Goal: Obtain resource: Obtain resource

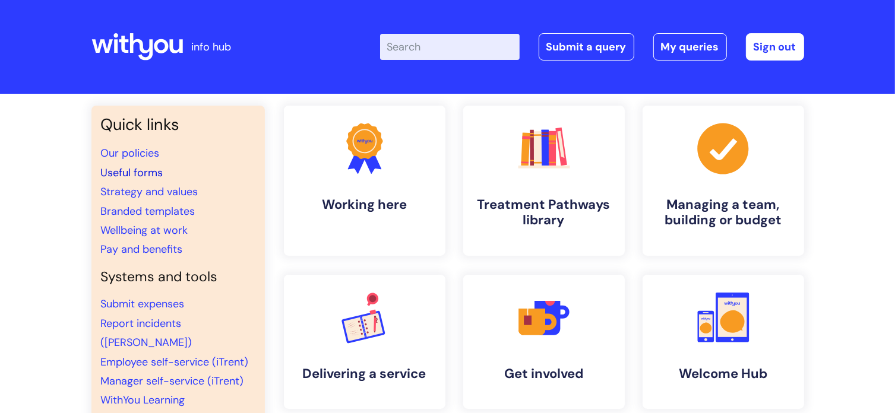
click at [141, 175] on link "Useful forms" at bounding box center [132, 173] width 62 height 14
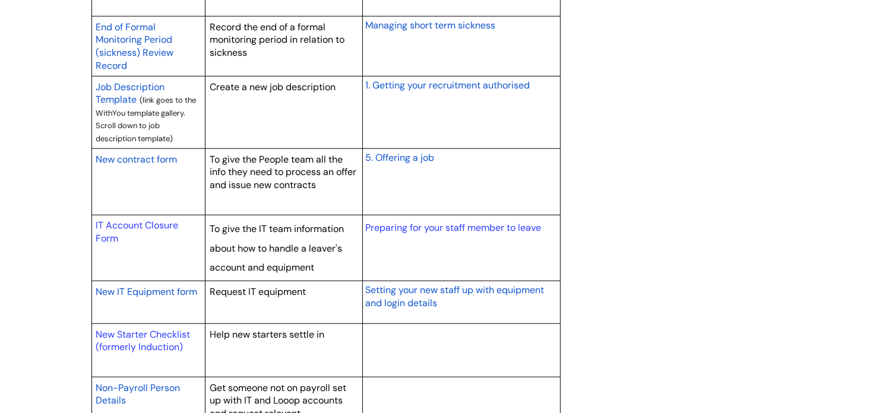
scroll to position [1077, 0]
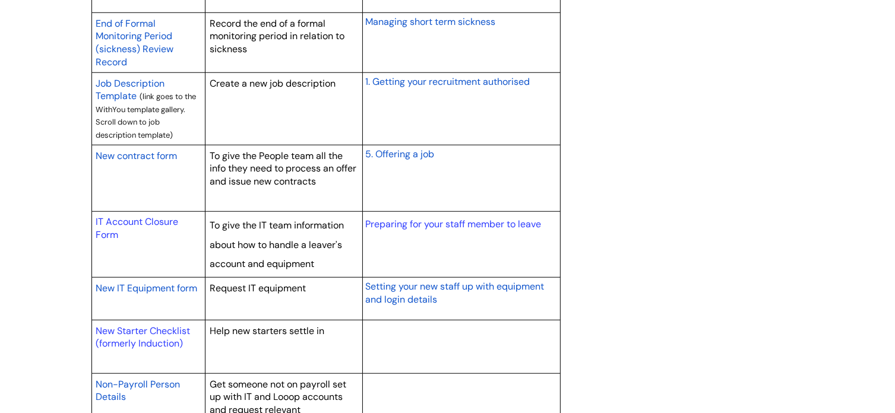
click at [133, 156] on span "New contract form" at bounding box center [136, 156] width 81 height 12
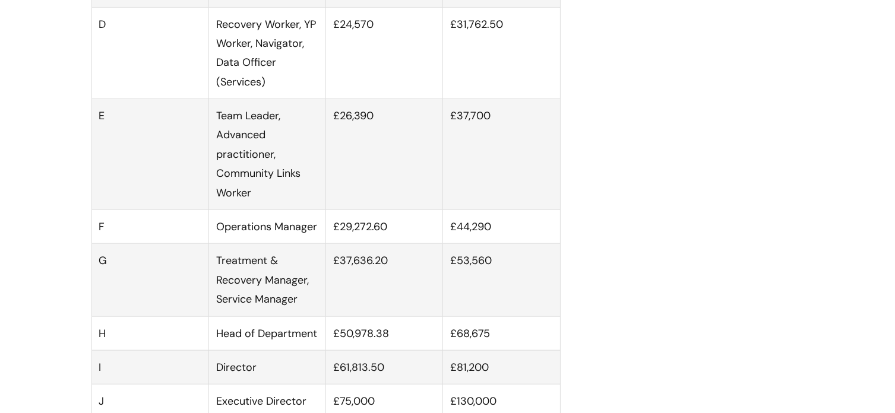
scroll to position [1060, 0]
